Goal: Task Accomplishment & Management: Manage account settings

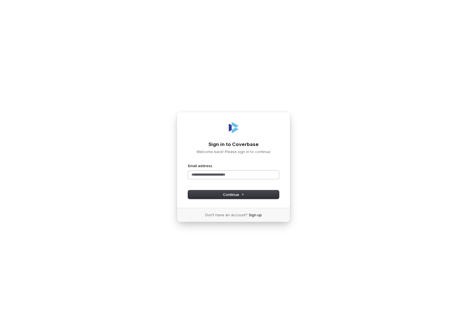
click at [236, 176] on input "Email address" at bounding box center [233, 175] width 91 height 8
drag, startPoint x: 220, startPoint y: 196, endPoint x: 386, endPoint y: 190, distance: 166.3
click at [221, 196] on button "Continue" at bounding box center [233, 195] width 91 height 8
type input "**********"
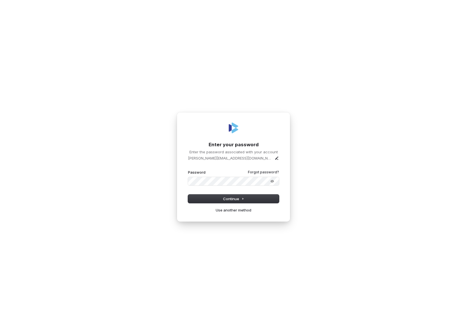
click at [208, 175] on div "Password Forgot password?" at bounding box center [233, 178] width 91 height 16
click at [188, 170] on button "submit" at bounding box center [188, 170] width 0 height 0
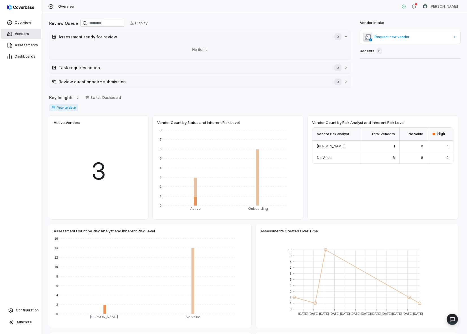
click at [26, 36] on span "Vendors" at bounding box center [22, 34] width 14 height 5
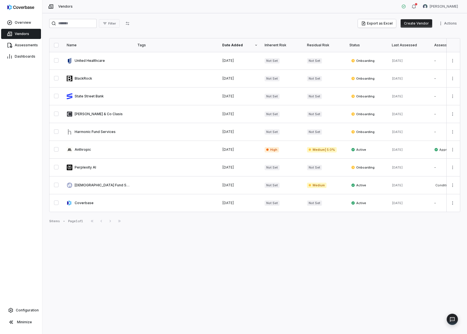
click at [411, 24] on button "Create Vendor" at bounding box center [417, 23] width 32 height 8
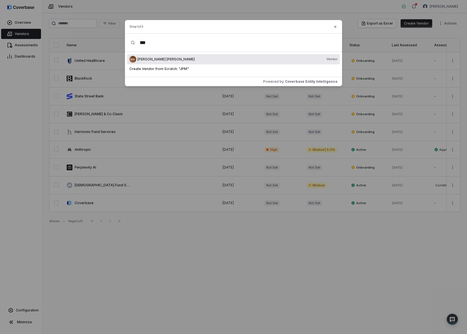
type input "***"
click at [161, 60] on span "JP Morgan Chase" at bounding box center [165, 59] width 57 height 5
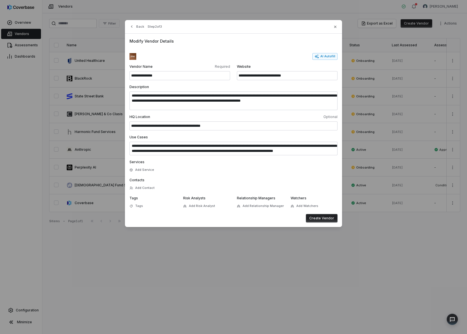
click at [321, 222] on button "Create Vendor" at bounding box center [322, 218] width 32 height 8
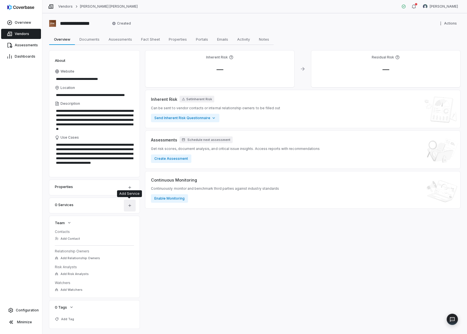
click at [129, 207] on icon "button" at bounding box center [130, 206] width 5 height 5
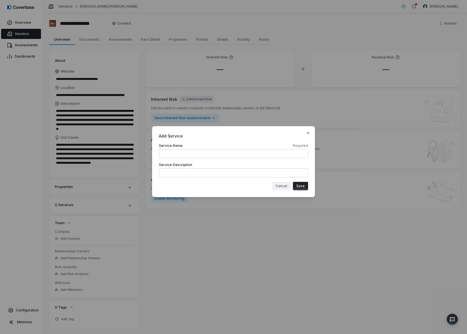
click at [284, 189] on button "Cancel" at bounding box center [281, 186] width 18 height 8
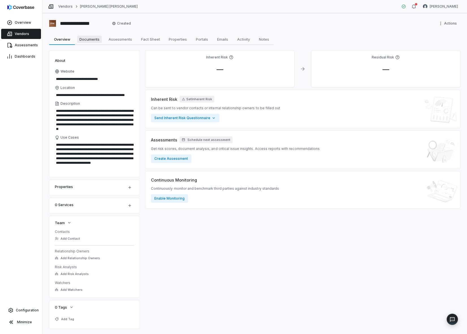
click at [93, 40] on span "Documents" at bounding box center [89, 39] width 25 height 7
type textarea "*"
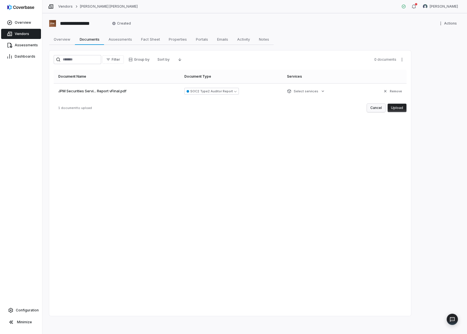
click at [379, 107] on button "Cancel" at bounding box center [376, 108] width 18 height 8
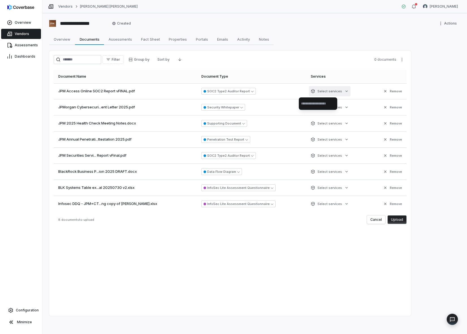
click at [314, 94] on html "**********" at bounding box center [233, 167] width 467 height 334
click at [398, 220] on html "**********" at bounding box center [233, 167] width 467 height 334
click at [395, 221] on button "Upload" at bounding box center [397, 220] width 19 height 8
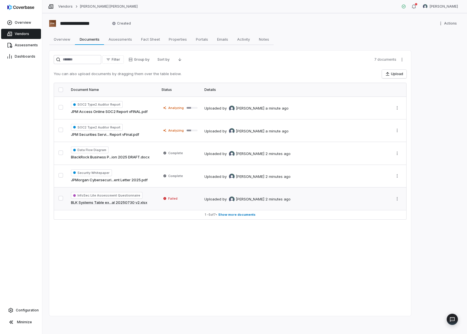
click at [161, 202] on td "Failed" at bounding box center [179, 199] width 43 height 23
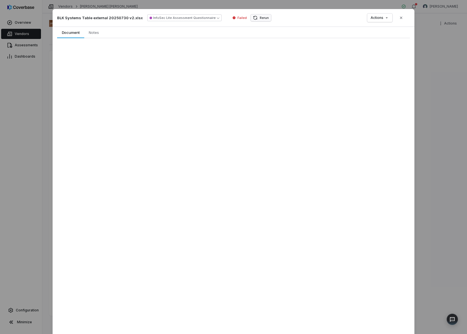
click at [251, 18] on button "Rerun" at bounding box center [261, 17] width 20 height 7
click at [402, 18] on button "Close" at bounding box center [401, 18] width 12 height 12
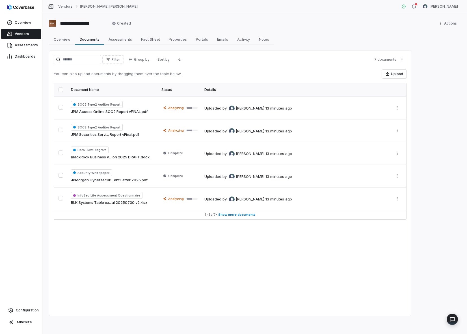
click at [174, 225] on div "Filter Group by Sort by 7 documents You can also upload documents by dragging t…" at bounding box center [230, 184] width 362 height 266
click at [181, 207] on td "Analyzing" at bounding box center [179, 199] width 43 height 23
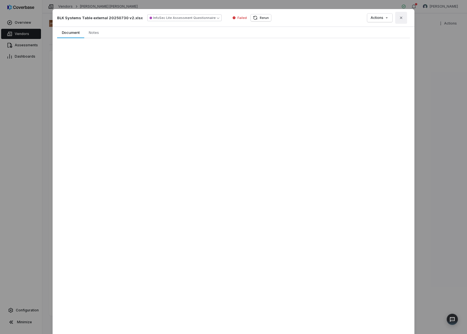
click at [402, 16] on button "Close" at bounding box center [401, 18] width 12 height 12
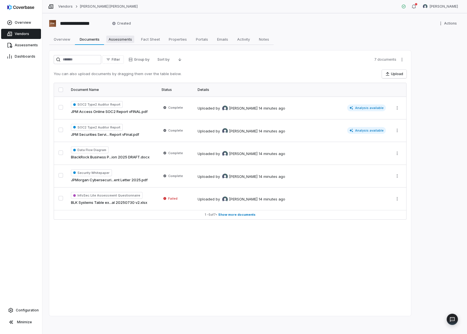
click at [126, 39] on span "Assessments" at bounding box center [120, 39] width 28 height 7
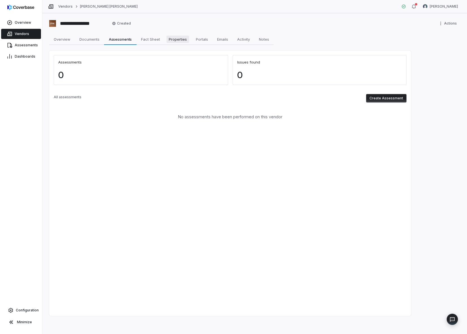
click at [183, 40] on span "Properties" at bounding box center [178, 39] width 23 height 7
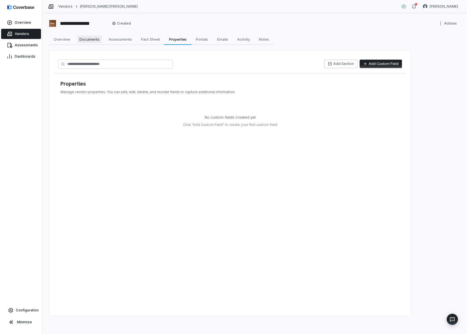
click at [90, 40] on span "Documents" at bounding box center [89, 39] width 25 height 7
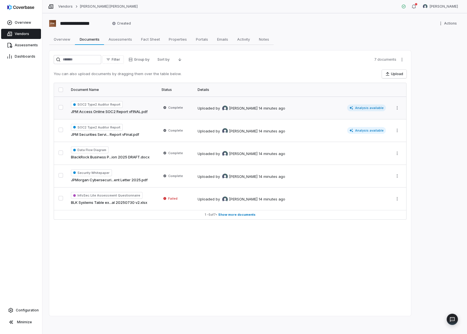
click at [137, 112] on link "JPM Access Online SOC2 Report vFINAL.pdf" at bounding box center [109, 112] width 77 height 6
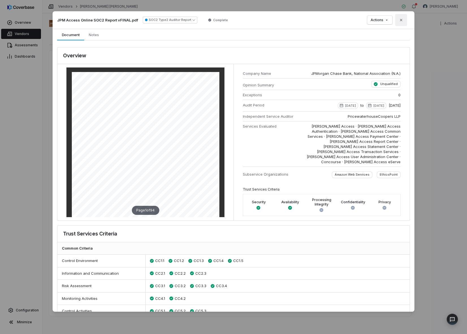
click at [399, 23] on button "Close" at bounding box center [401, 20] width 12 height 12
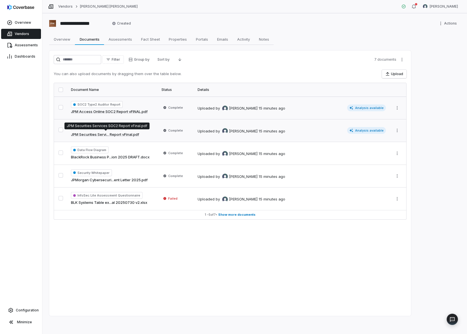
click at [114, 135] on link "JPM Securities Servi... Report vFinal.pdf" at bounding box center [105, 135] width 68 height 6
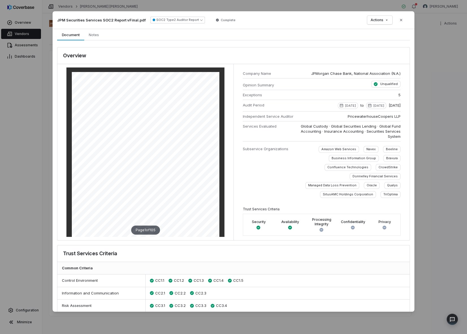
click at [163, 256] on div "Trust Services Criteria" at bounding box center [233, 254] width 352 height 17
drag, startPoint x: 346, startPoint y: 116, endPoint x: 398, endPoint y: 115, distance: 51.8
click at [398, 115] on div "Company Name JPMorgan Chase Bank, National Association (N.A.) Opinion Summary U…" at bounding box center [322, 152] width 176 height 176
click at [398, 95] on span "5" at bounding box center [399, 94] width 2 height 5
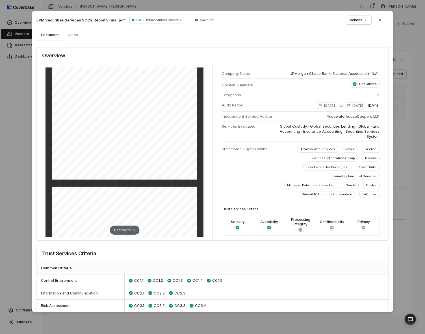
scroll to position [1385, 0]
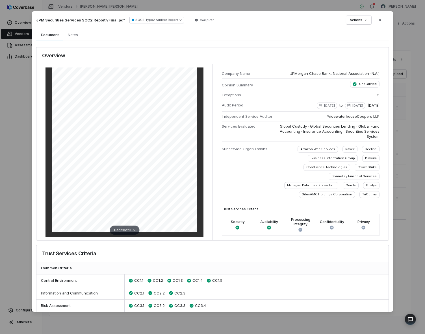
click at [74, 35] on div "Document Preview JPM Securities Services SOC2 Report vFinal.pdf SOC2 Type2 Audi…" at bounding box center [212, 167] width 425 height 334
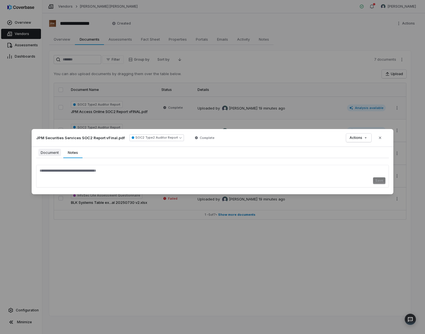
click at [46, 153] on div "Document Document Notes Notes Save" at bounding box center [213, 170] width 362 height 47
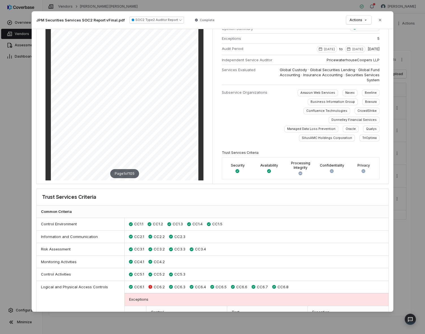
scroll to position [28, 0]
